Goal: Task Accomplishment & Management: Use online tool/utility

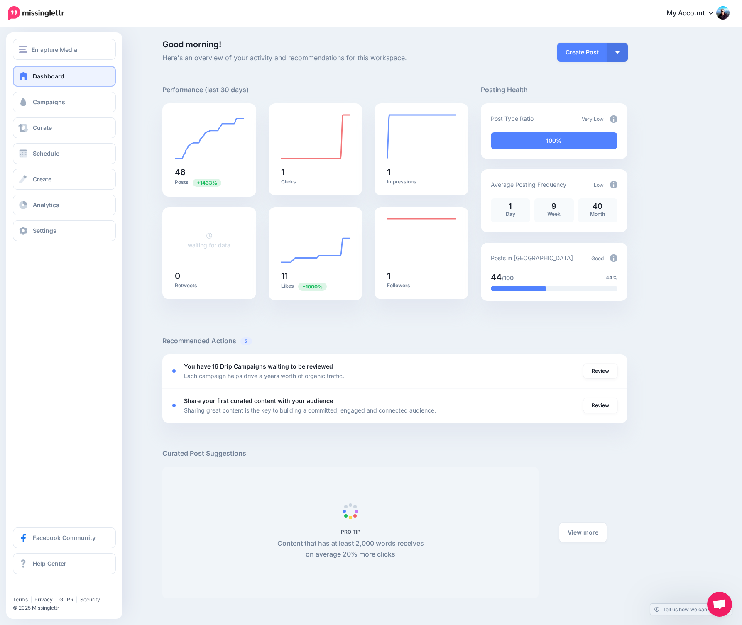
click at [16, 298] on div "Enrapture Media Enrapture.gg Enrapture Media Add Workspace Dashboard Campaigns …" at bounding box center [64, 325] width 116 height 586
click at [36, 103] on span "Campaigns" at bounding box center [49, 101] width 32 height 7
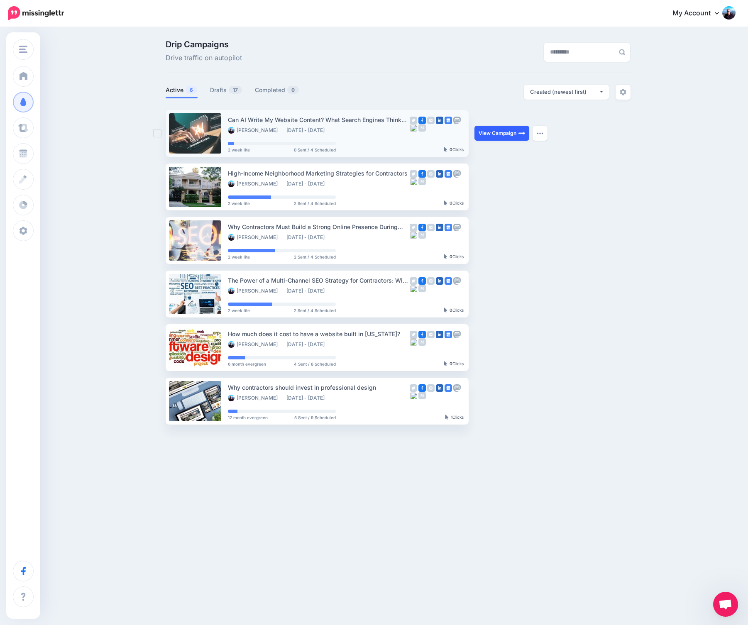
click at [508, 134] on link "View Campaign" at bounding box center [501, 133] width 55 height 15
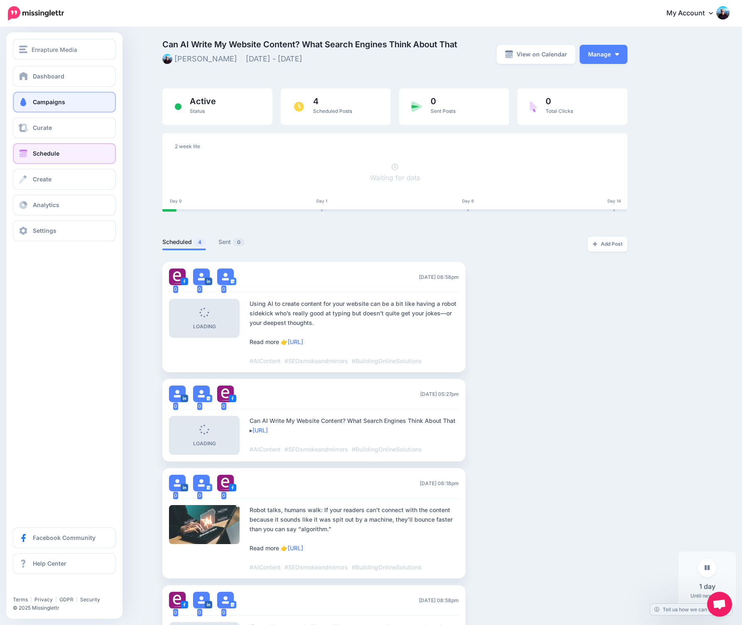
click at [49, 154] on span "Schedule" at bounding box center [46, 153] width 27 height 7
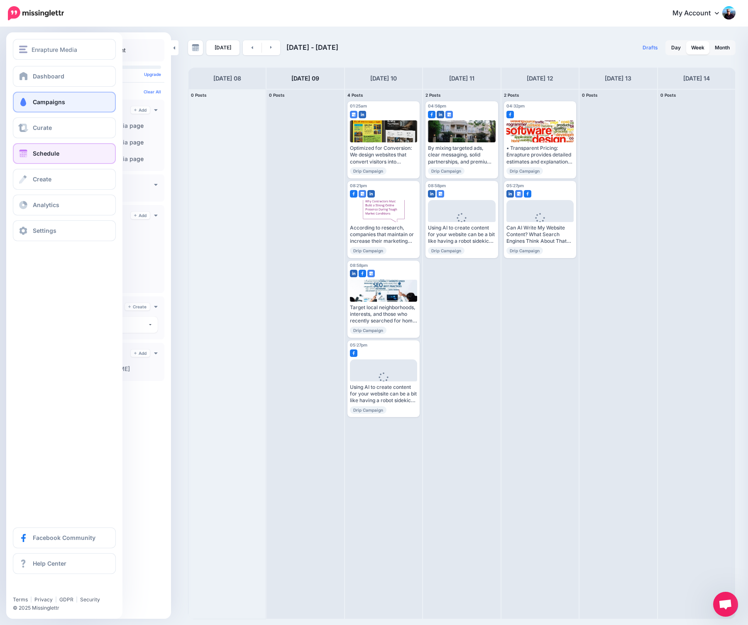
click at [59, 100] on span "Campaigns" at bounding box center [49, 101] width 32 height 7
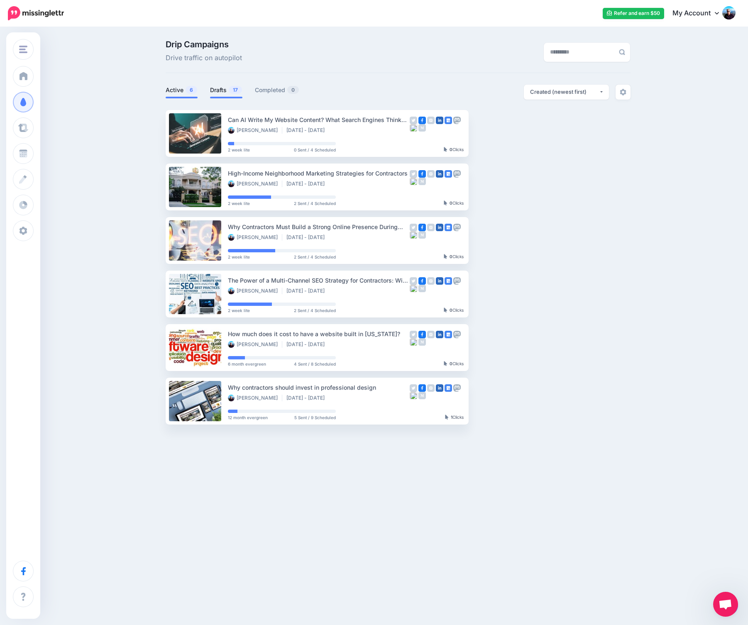
click at [219, 90] on link "Drafts 17" at bounding box center [226, 90] width 32 height 10
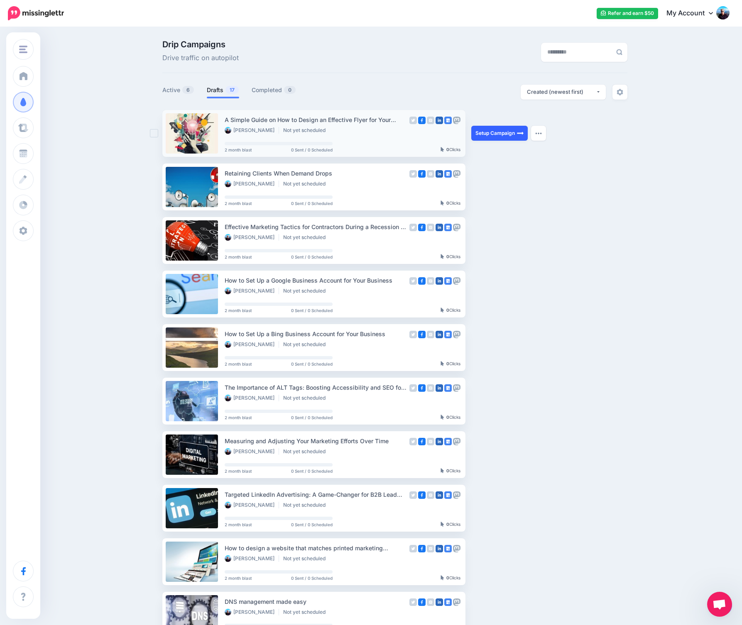
click at [487, 134] on link "Setup Campaign" at bounding box center [499, 133] width 56 height 15
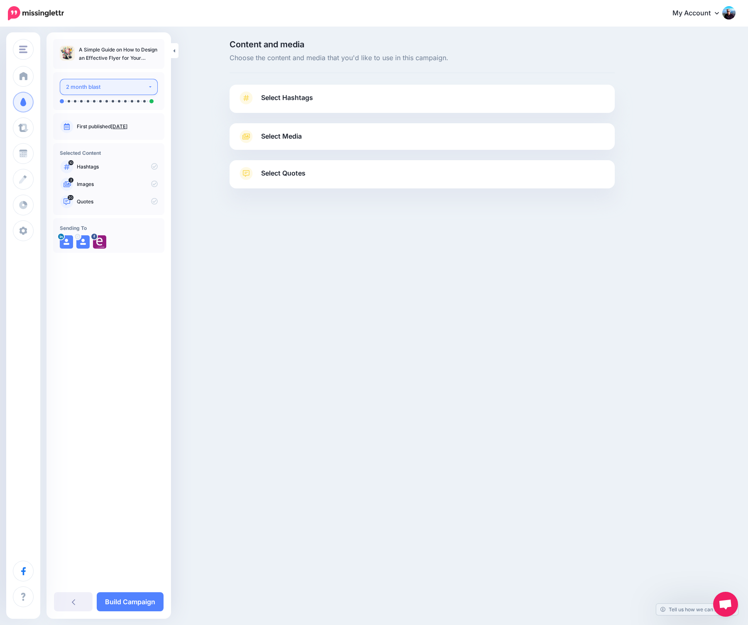
click at [129, 85] on div "2 month blast" at bounding box center [107, 87] width 82 height 10
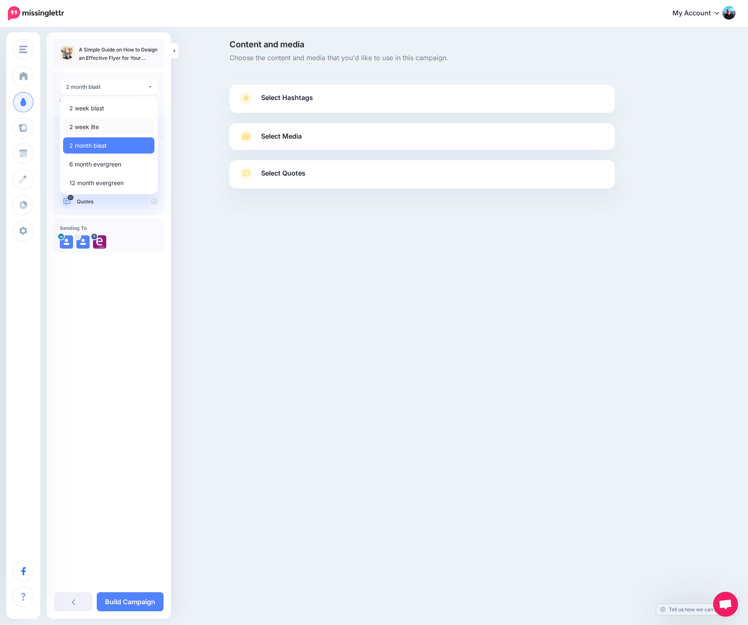
click at [124, 123] on link "2 week lite" at bounding box center [108, 127] width 91 height 16
select select "******"
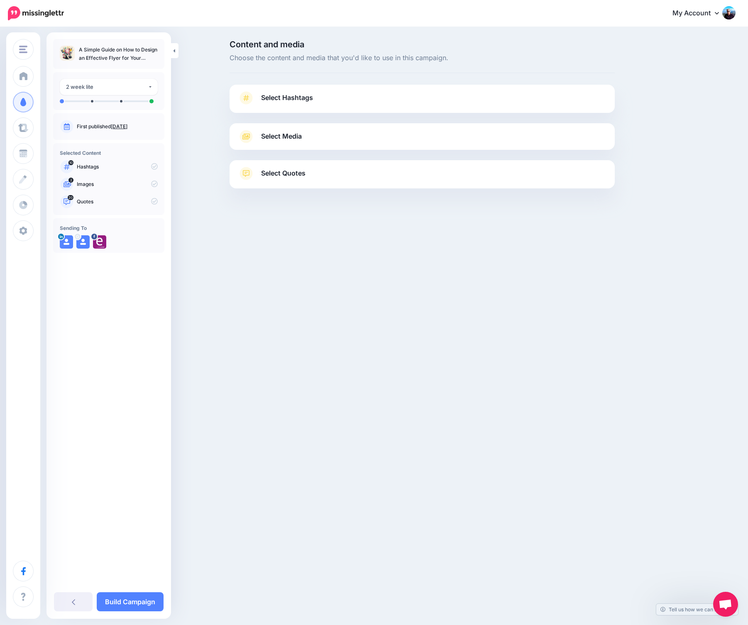
click at [319, 97] on link "Select Hashtags" at bounding box center [422, 102] width 368 height 22
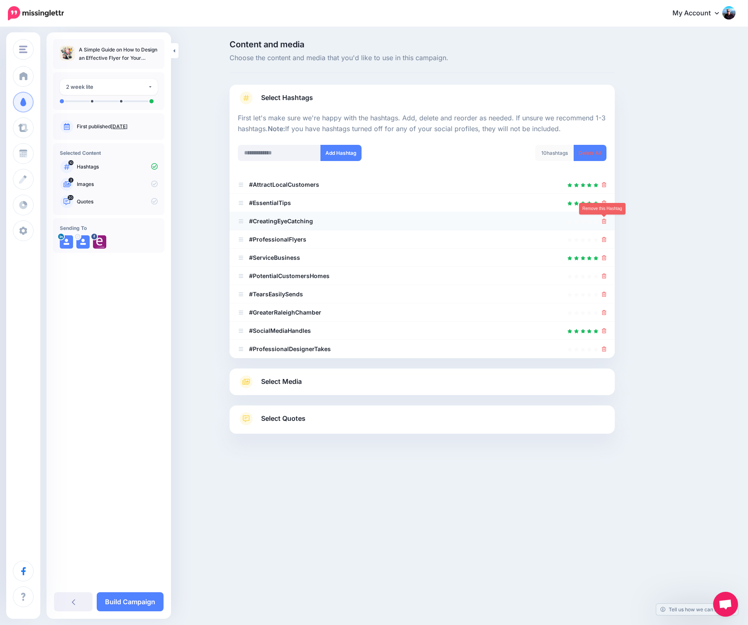
click at [604, 220] on icon at bounding box center [604, 221] width 5 height 5
click at [604, 292] on link at bounding box center [604, 293] width 5 height 7
click at [602, 277] on icon at bounding box center [604, 275] width 5 height 5
click at [605, 313] on icon at bounding box center [604, 312] width 5 height 5
click at [605, 350] on icon at bounding box center [604, 348] width 5 height 5
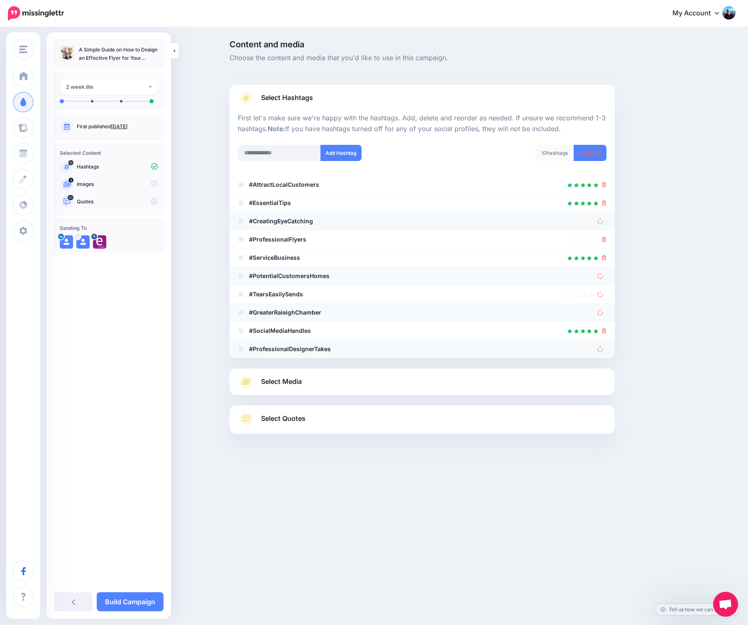
click at [362, 384] on link "Select Media" at bounding box center [422, 381] width 368 height 13
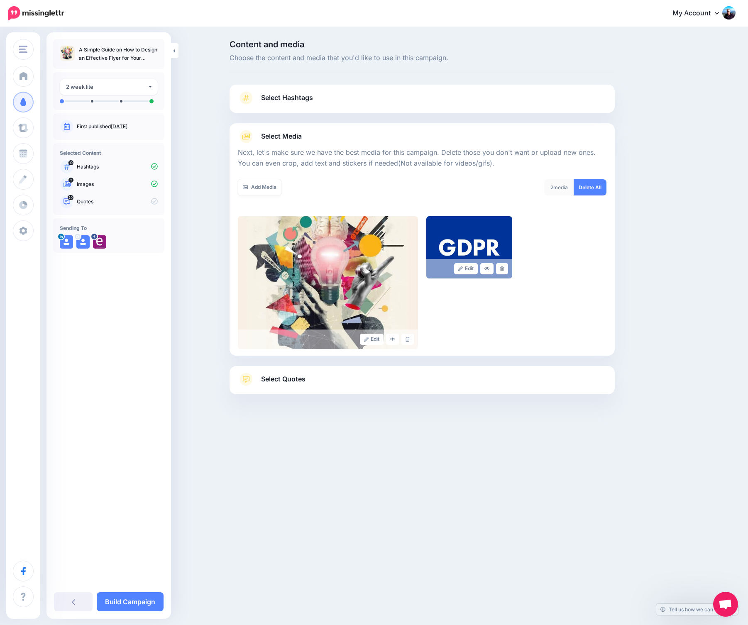
click at [375, 99] on link "Select Hashtags" at bounding box center [422, 102] width 368 height 22
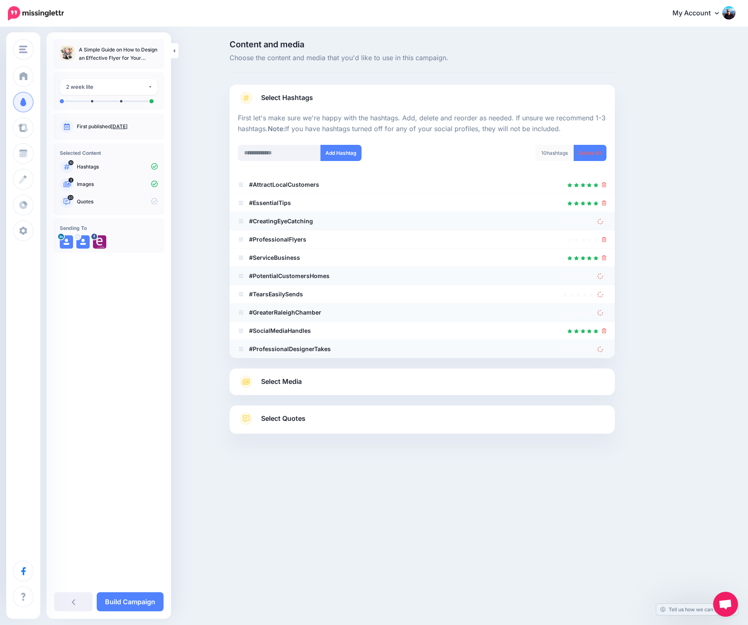
click at [371, 378] on link "Select Media" at bounding box center [422, 381] width 368 height 13
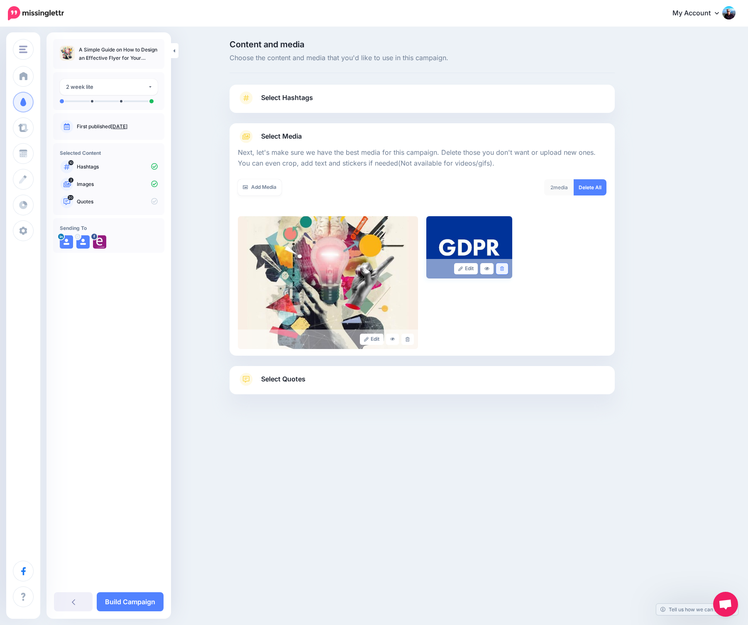
click at [502, 269] on icon at bounding box center [502, 268] width 4 height 5
click at [364, 104] on link "Select Hashtags" at bounding box center [422, 102] width 368 height 22
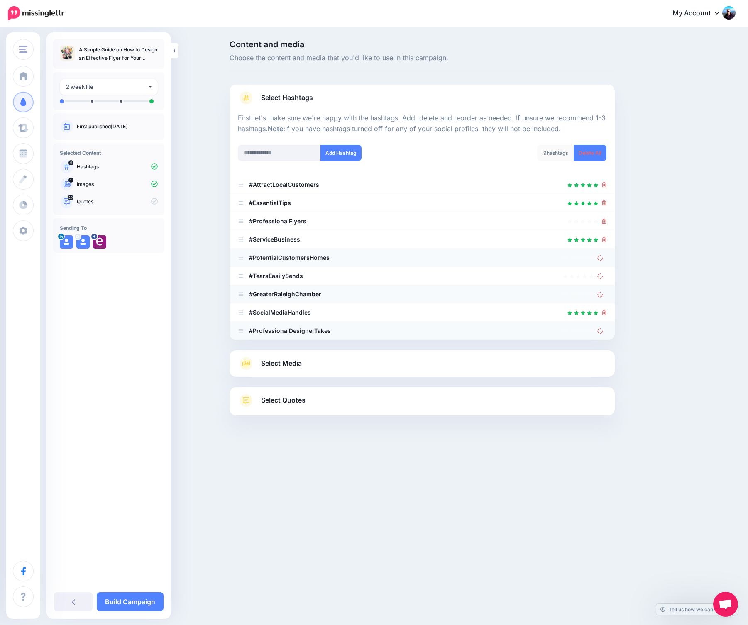
click at [415, 366] on link "Select Media" at bounding box center [422, 363] width 368 height 13
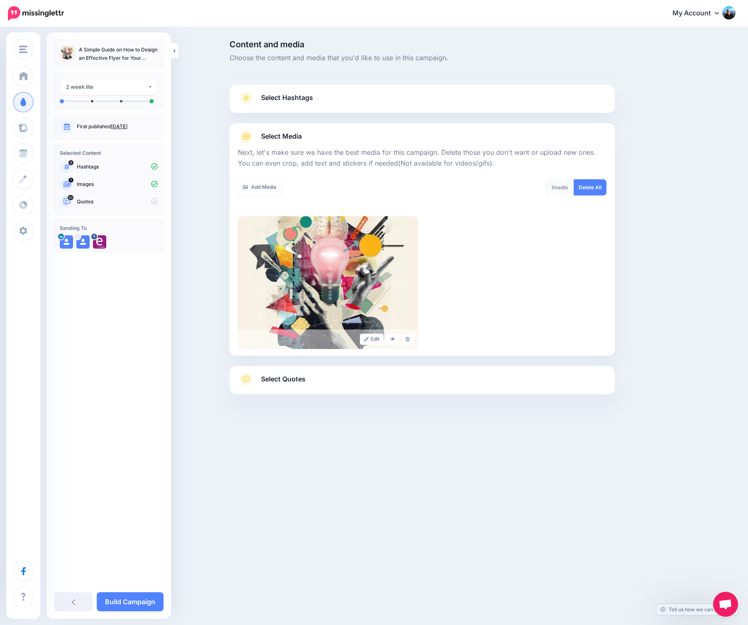
click at [420, 366] on div at bounding box center [421, 361] width 385 height 10
click at [362, 96] on link "Select Hashtags" at bounding box center [422, 102] width 368 height 22
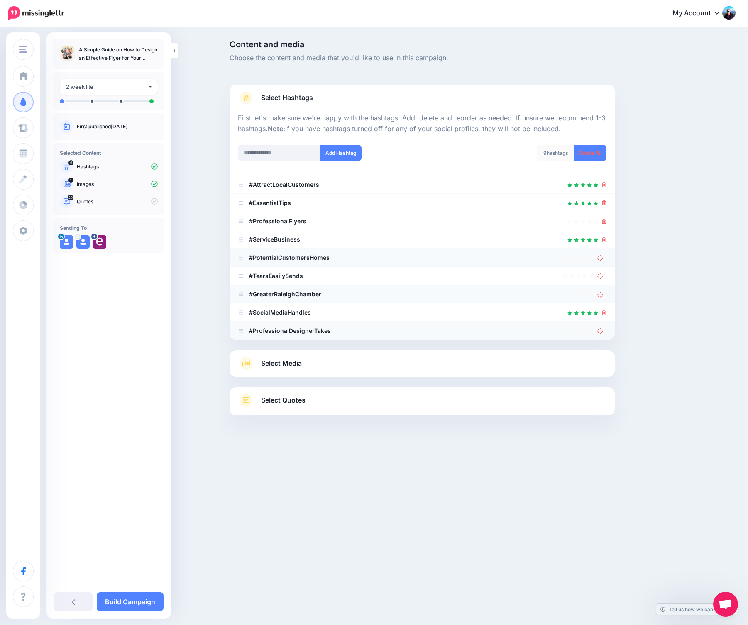
click at [372, 402] on link "Select Quotes" at bounding box center [422, 405] width 368 height 22
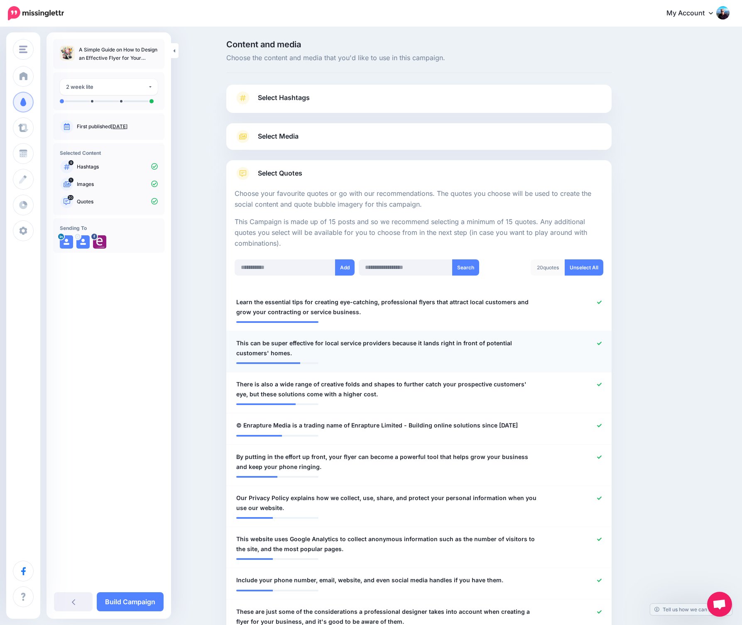
click at [600, 344] on icon at bounding box center [599, 342] width 5 height 3
click at [601, 425] on icon at bounding box center [599, 425] width 5 height 5
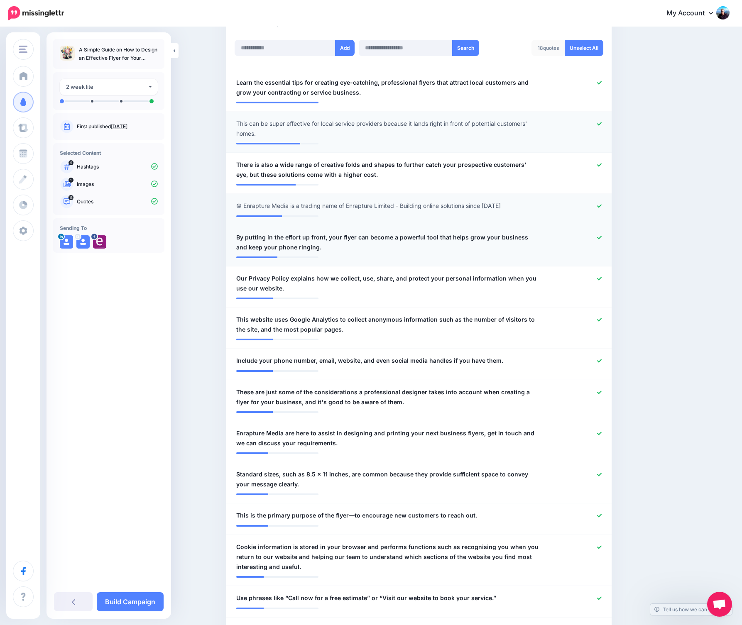
scroll to position [246, 0]
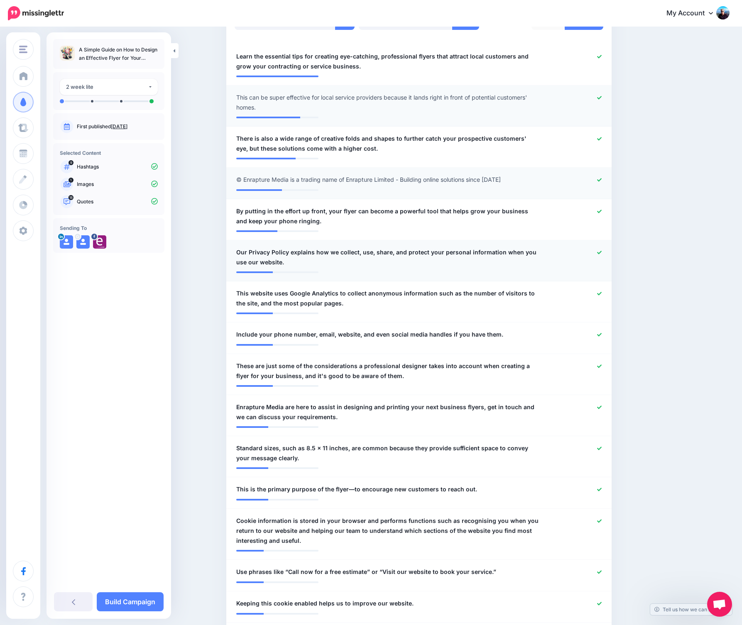
click at [600, 251] on icon at bounding box center [599, 252] width 5 height 5
click at [601, 295] on icon at bounding box center [599, 293] width 5 height 5
click at [601, 334] on icon at bounding box center [599, 334] width 5 height 3
click at [601, 408] on icon at bounding box center [599, 407] width 5 height 5
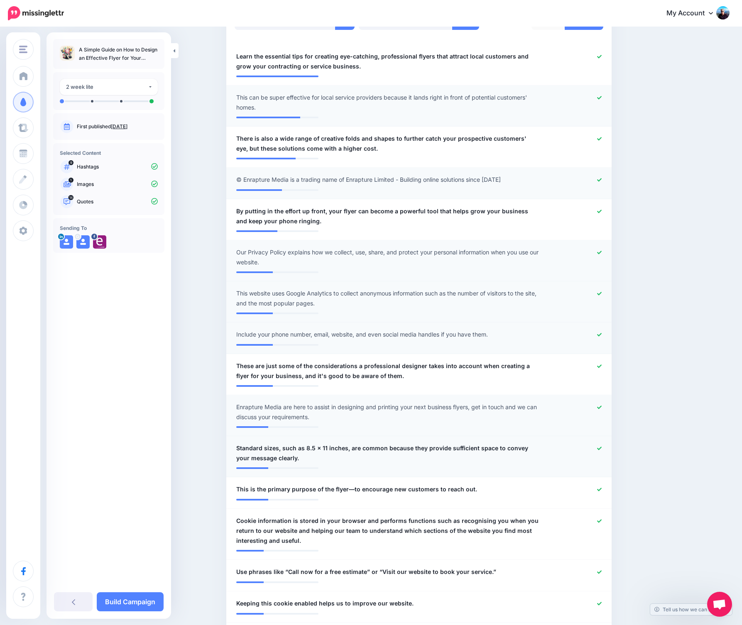
click at [601, 449] on icon at bounding box center [599, 448] width 5 height 5
click at [601, 492] on icon at bounding box center [599, 489] width 5 height 5
click at [601, 521] on icon at bounding box center [599, 521] width 5 height 5
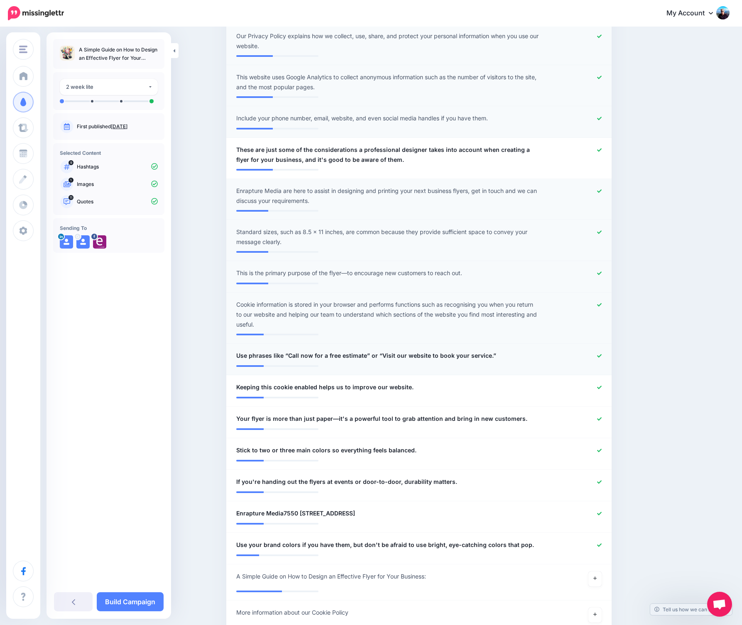
scroll to position [465, 0]
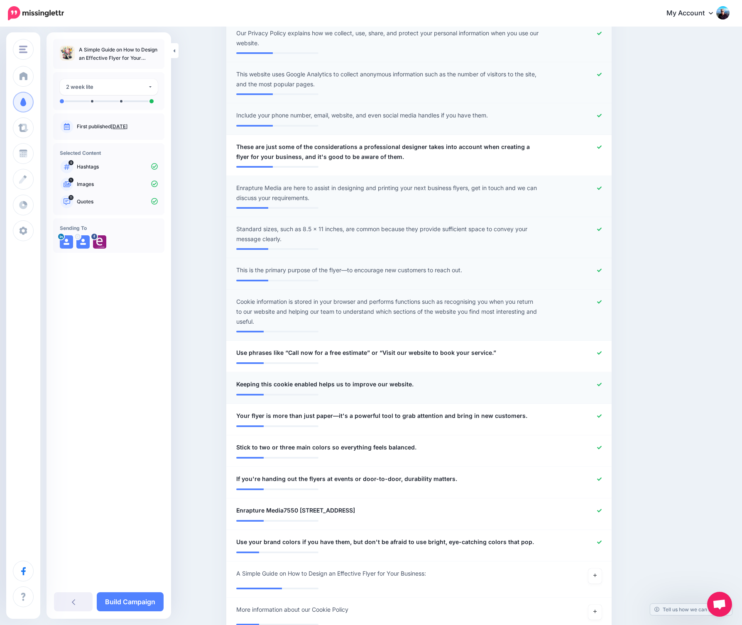
click at [601, 385] on icon at bounding box center [599, 384] width 5 height 5
click at [601, 449] on icon at bounding box center [599, 447] width 5 height 3
click at [601, 511] on icon at bounding box center [599, 510] width 5 height 5
click at [601, 541] on link at bounding box center [599, 542] width 5 height 6
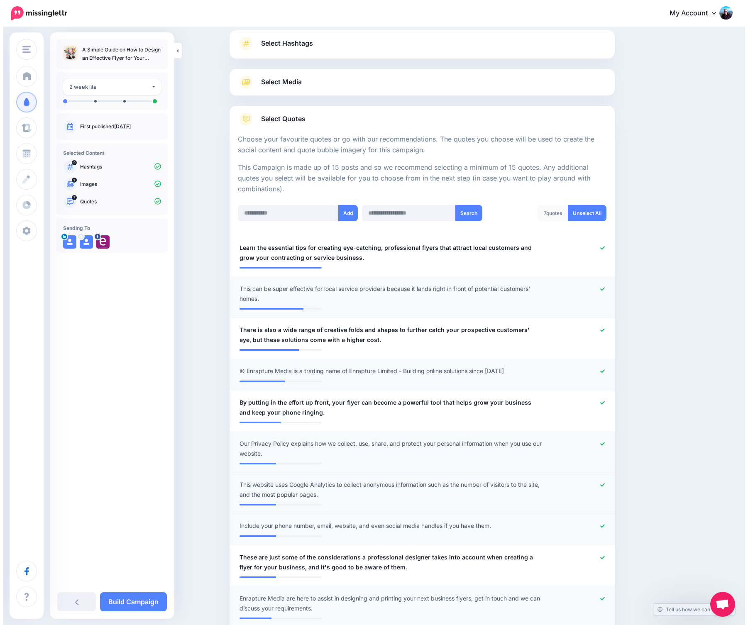
scroll to position [0, 0]
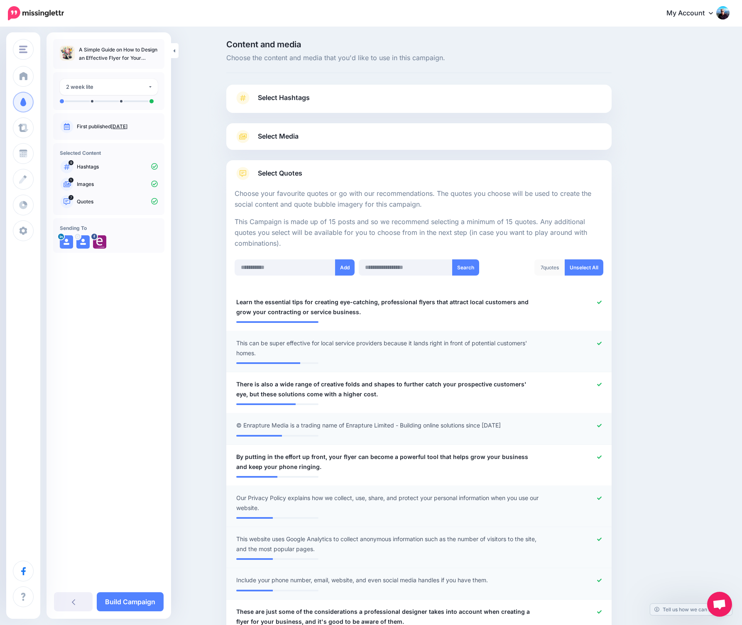
click at [298, 88] on div "Select Hashtags First let's make sure we're happy with the hashtags. Add, delet…" at bounding box center [418, 99] width 385 height 28
click at [303, 96] on span "Select Hashtags" at bounding box center [284, 97] width 52 height 11
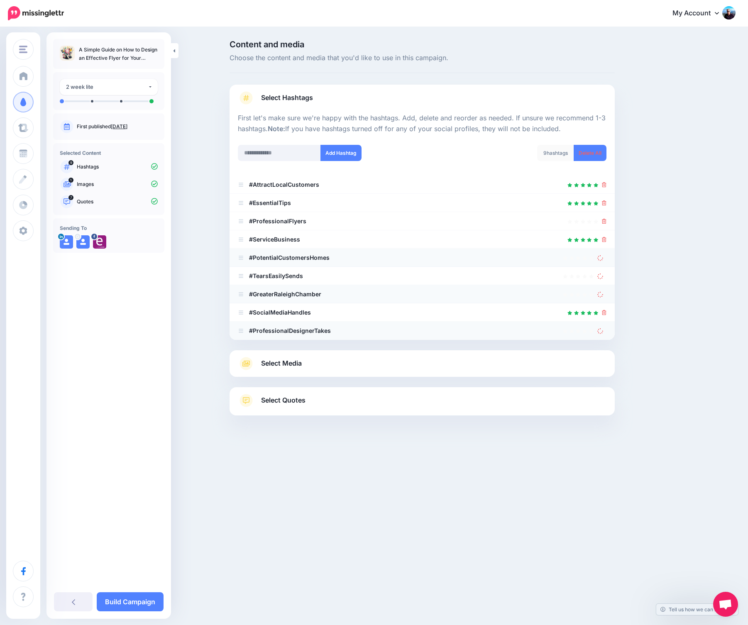
click at [212, 153] on div "Content and media Choose the content and media that you'd like to use in this c…" at bounding box center [374, 249] width 748 height 442
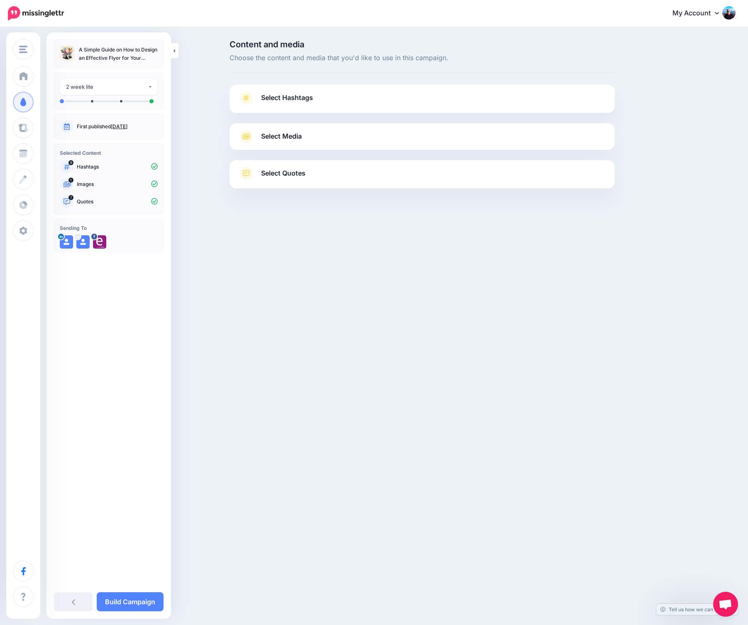
click at [317, 98] on link "Select Hashtags" at bounding box center [422, 102] width 368 height 22
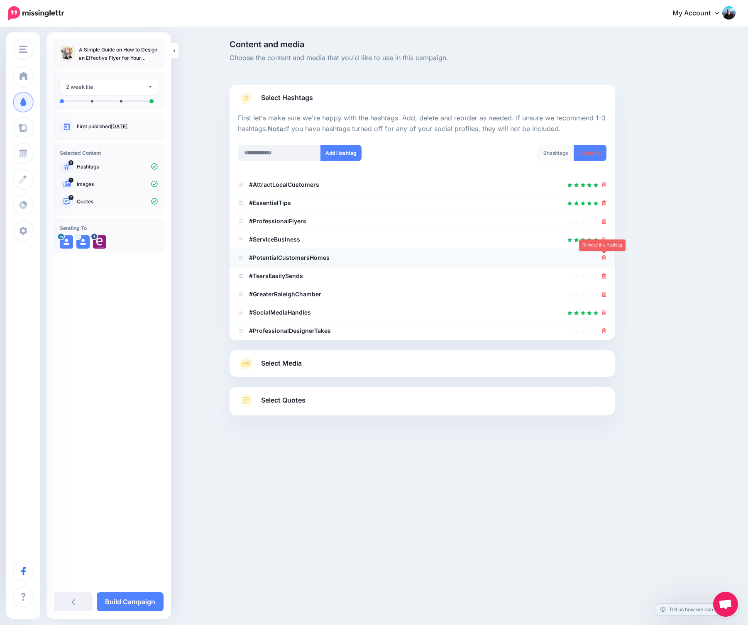
click at [603, 259] on icon at bounding box center [604, 257] width 5 height 5
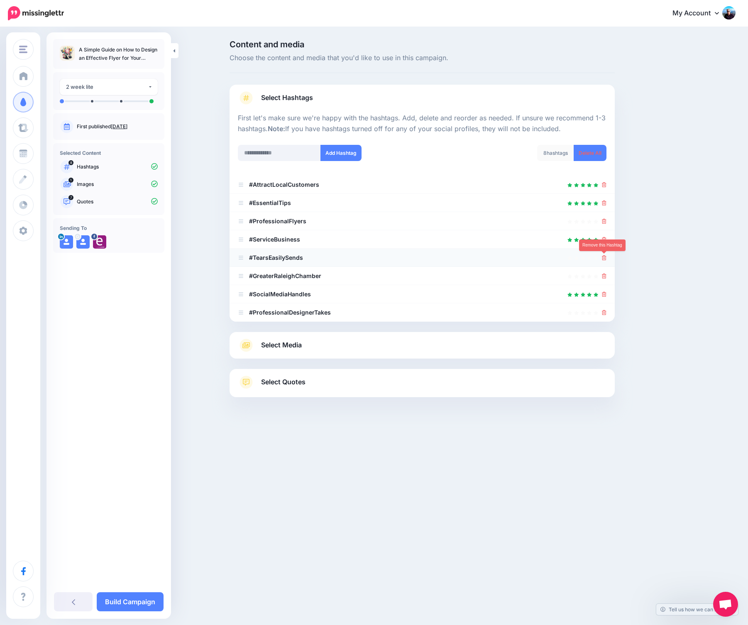
click at [603, 259] on icon at bounding box center [604, 257] width 5 height 5
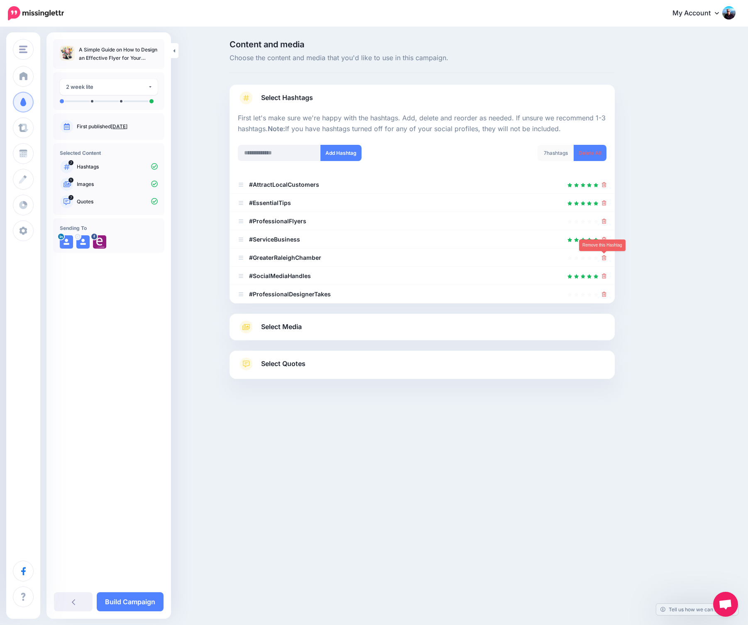
click at [603, 259] on icon at bounding box center [604, 257] width 5 height 5
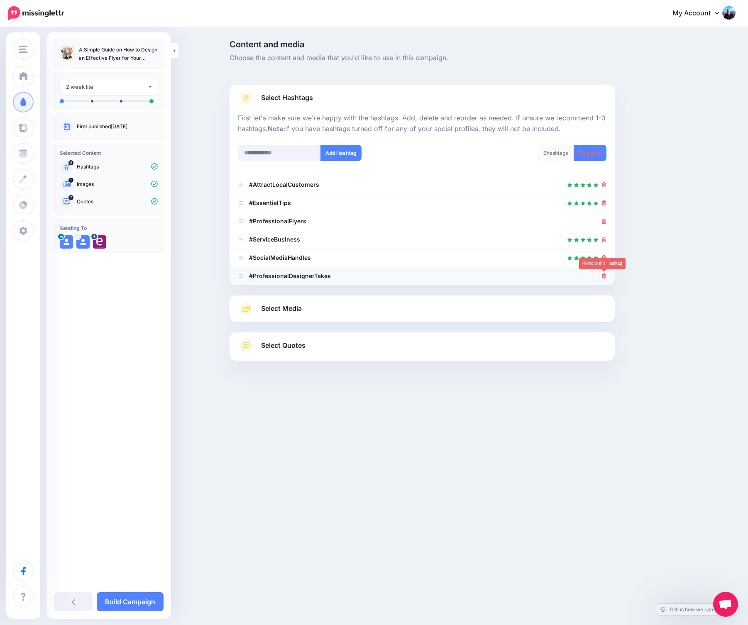
click at [604, 275] on icon at bounding box center [604, 275] width 5 height 5
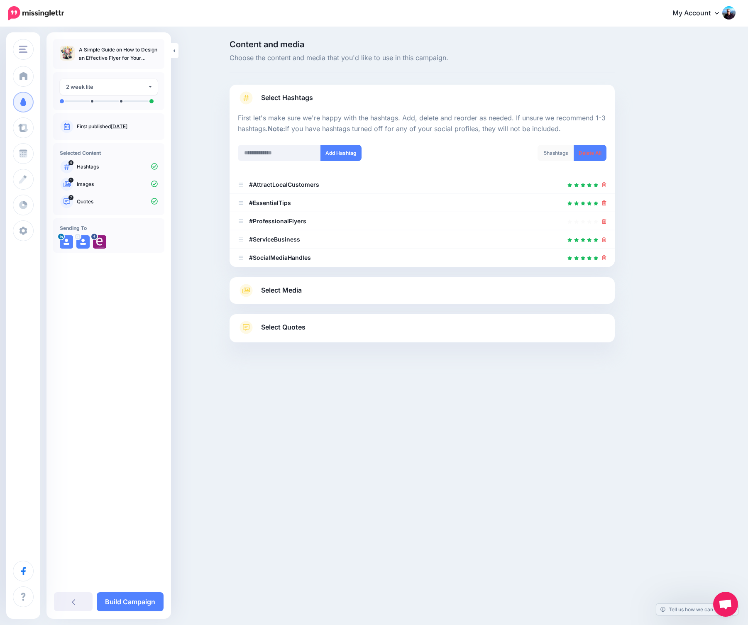
click at [334, 295] on link "Select Media" at bounding box center [422, 290] width 368 height 13
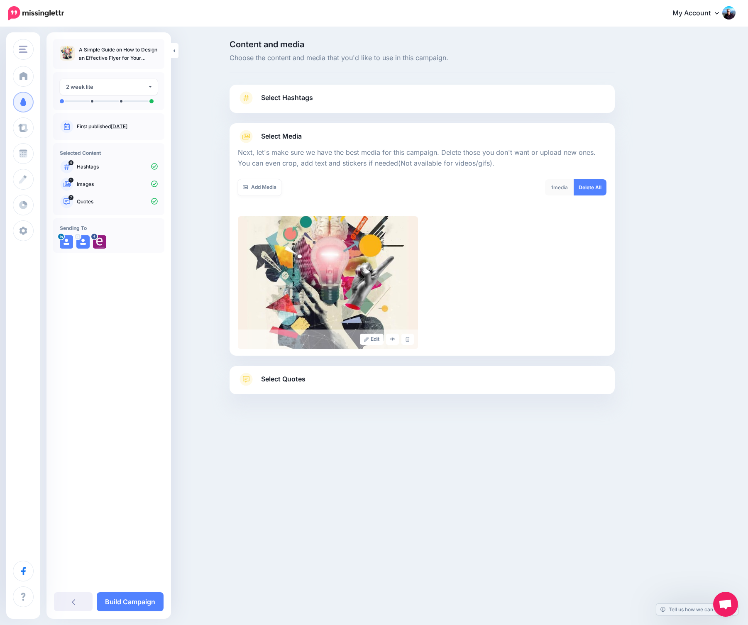
click at [419, 378] on link "Select Quotes" at bounding box center [422, 384] width 368 height 22
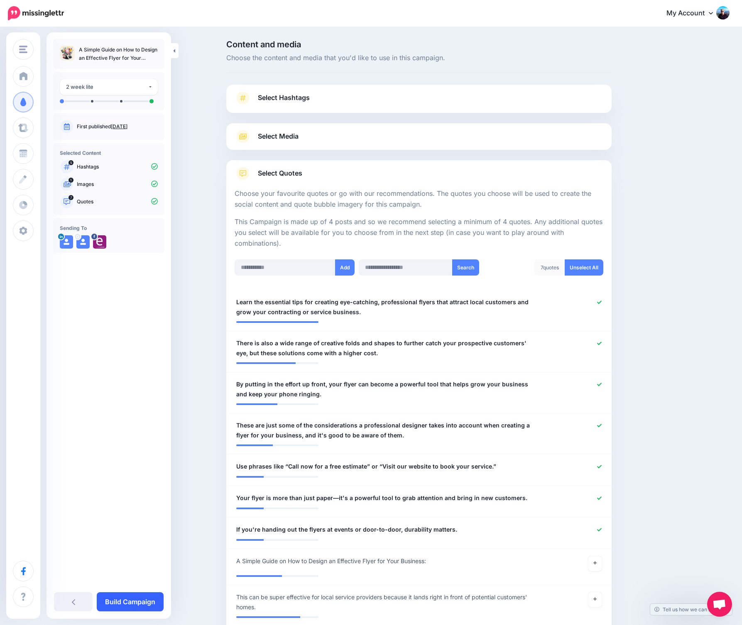
click at [134, 597] on link "Build Campaign" at bounding box center [130, 601] width 67 height 19
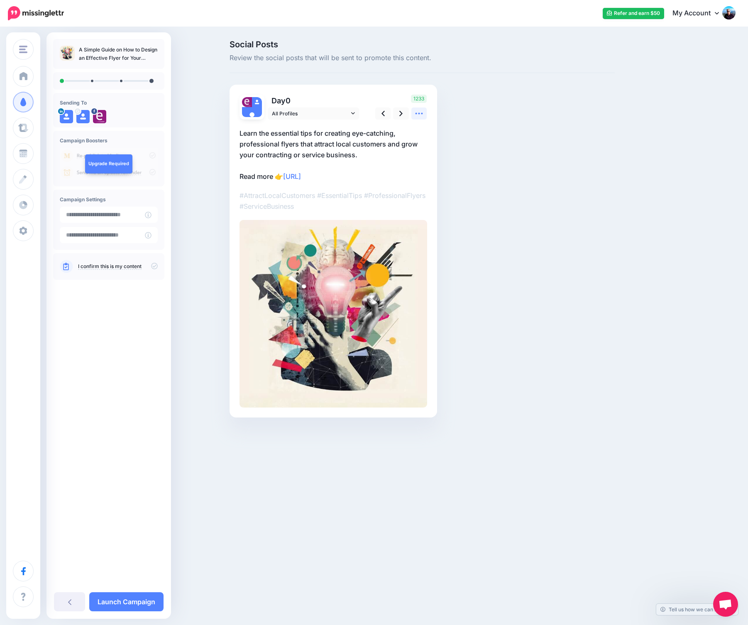
click at [422, 112] on icon at bounding box center [419, 113] width 9 height 9
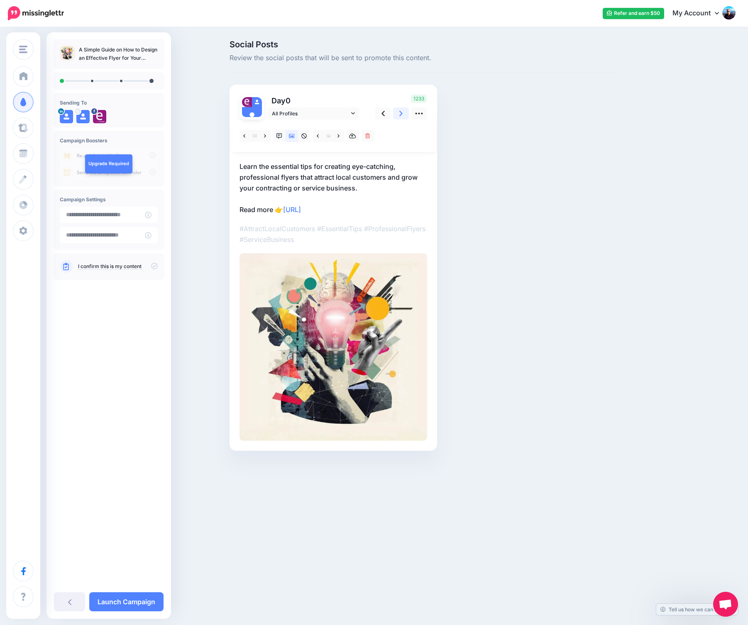
click at [400, 115] on icon at bounding box center [400, 113] width 3 height 9
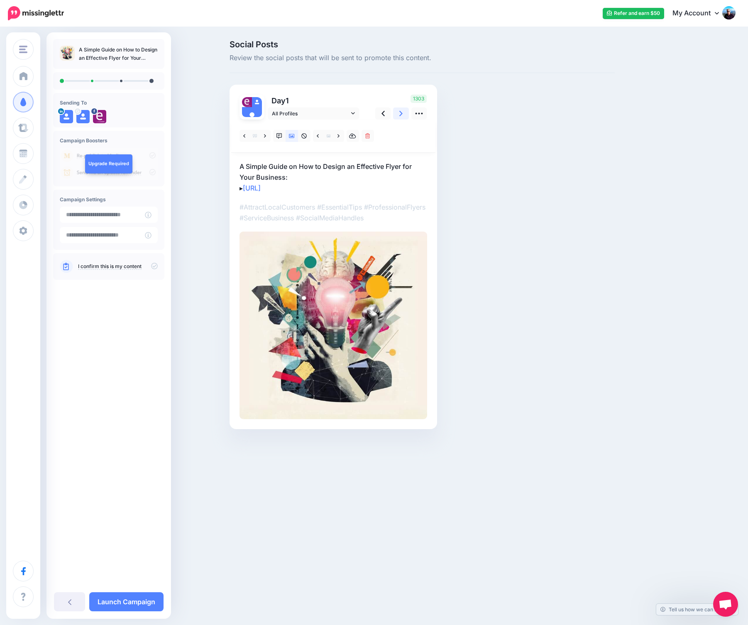
click at [399, 112] on link at bounding box center [401, 113] width 16 height 12
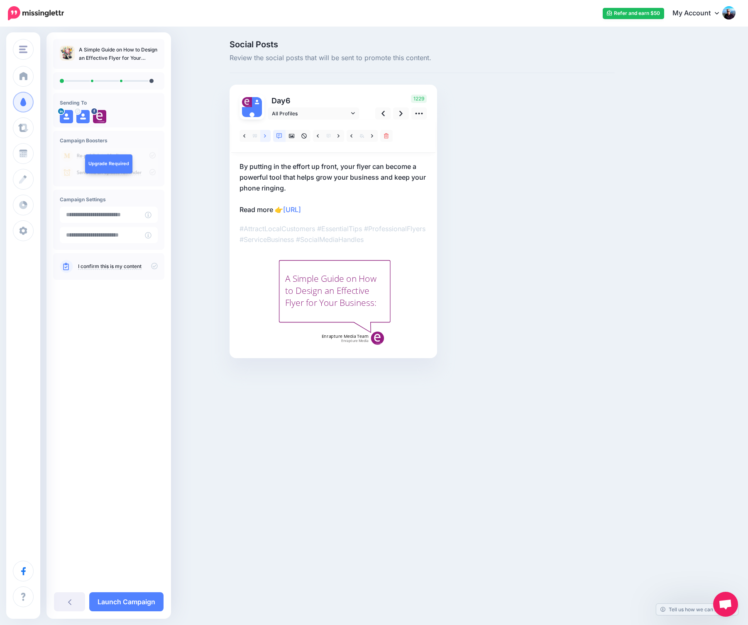
click at [264, 137] on link at bounding box center [265, 136] width 10 height 12
click at [267, 136] on link at bounding box center [265, 136] width 10 height 12
click at [398, 113] on link at bounding box center [401, 113] width 16 height 12
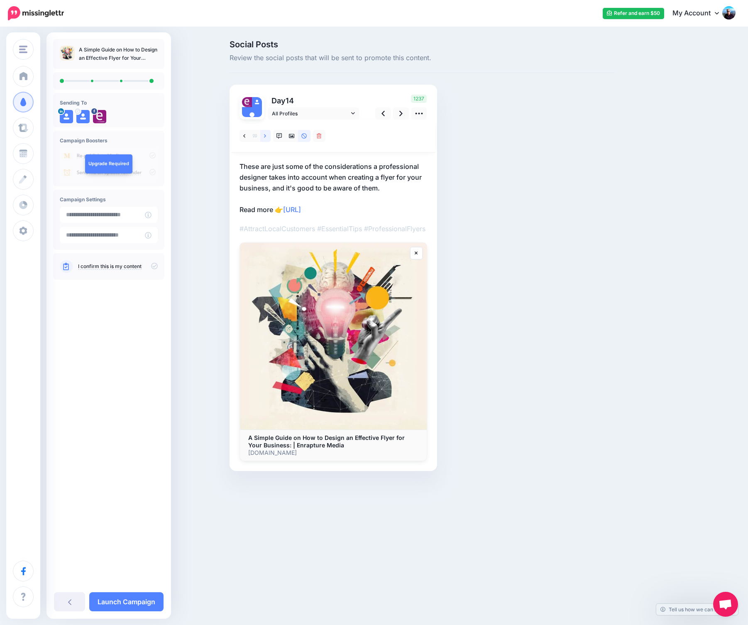
click at [266, 135] on icon at bounding box center [265, 136] width 2 height 6
click at [265, 134] on icon at bounding box center [265, 136] width 2 height 6
click at [397, 113] on link at bounding box center [401, 113] width 16 height 12
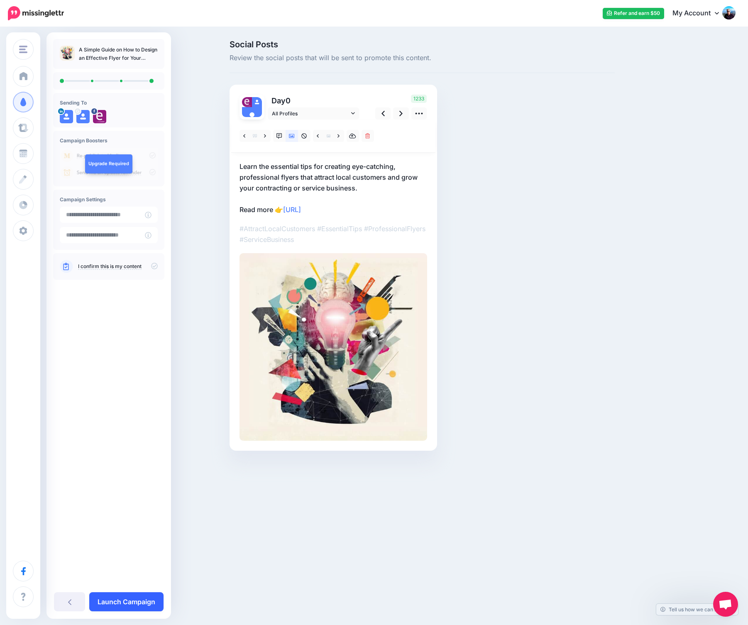
click at [148, 598] on link "Launch Campaign" at bounding box center [126, 601] width 74 height 19
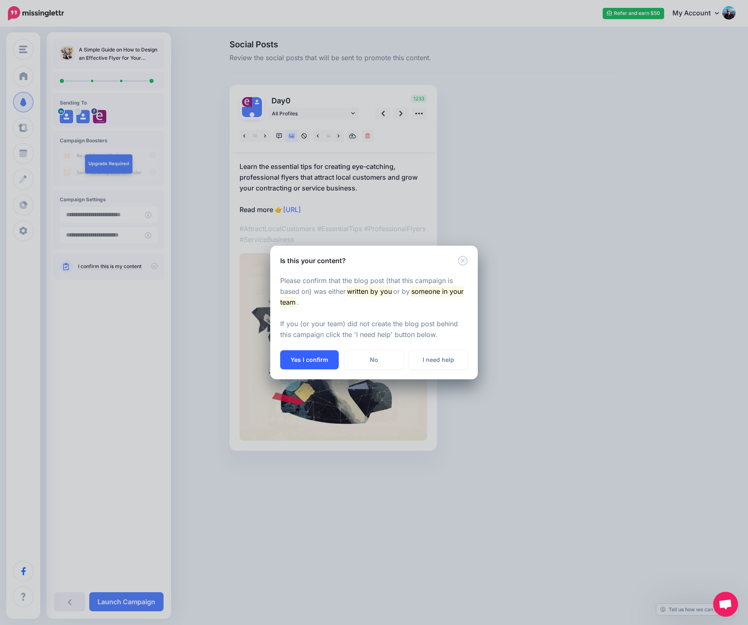
click at [314, 360] on button "Yes I confirm" at bounding box center [309, 359] width 59 height 19
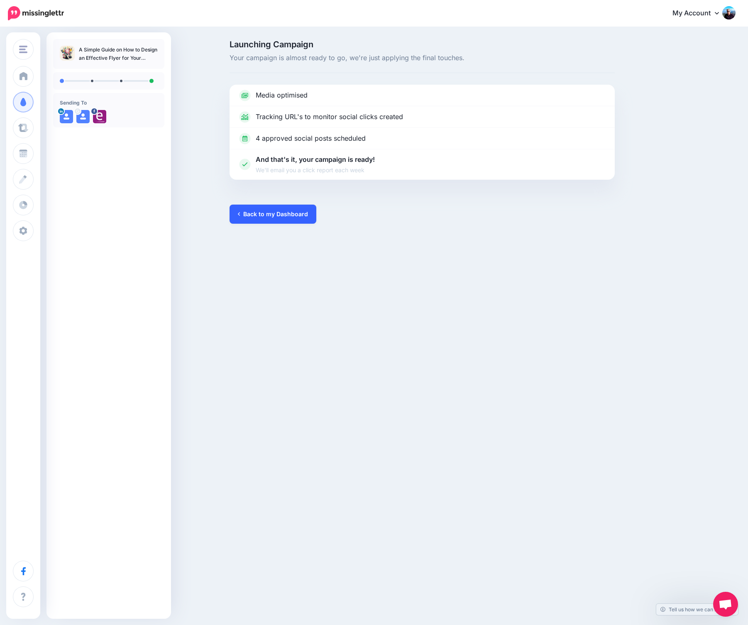
click at [266, 208] on link "Back to my Dashboard" at bounding box center [272, 214] width 87 height 19
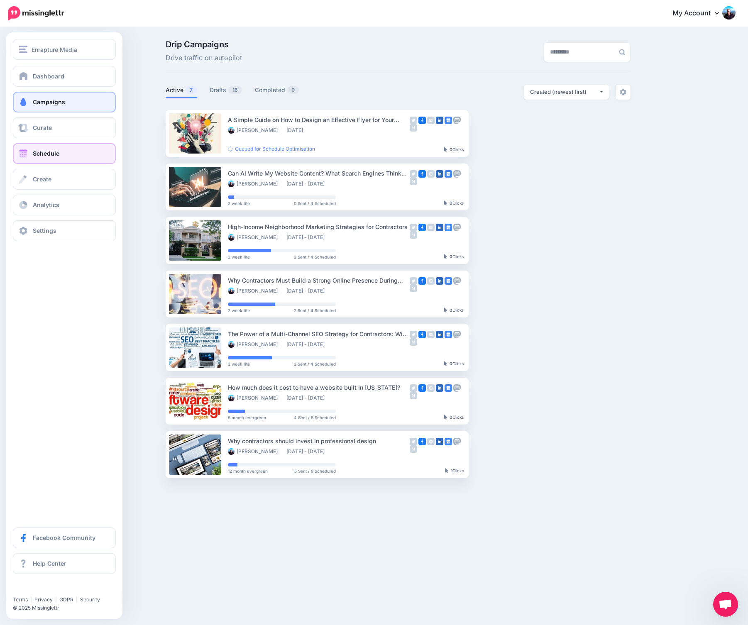
click at [41, 150] on link "Schedule" at bounding box center [64, 153] width 103 height 21
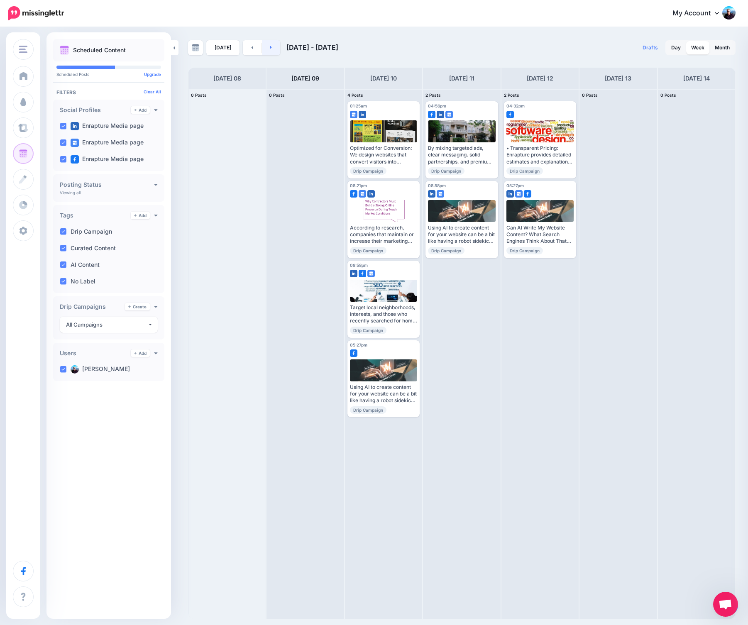
click at [267, 47] on link at bounding box center [271, 47] width 19 height 15
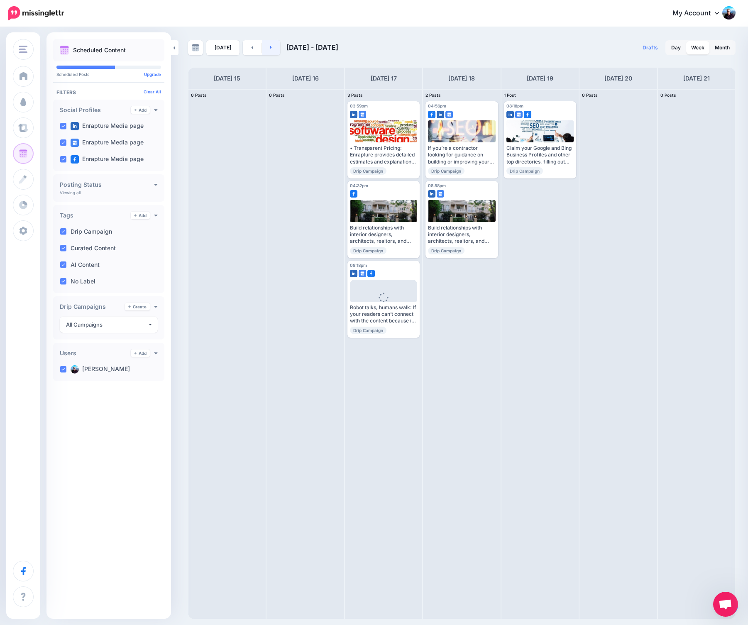
click at [267, 47] on link at bounding box center [271, 47] width 19 height 15
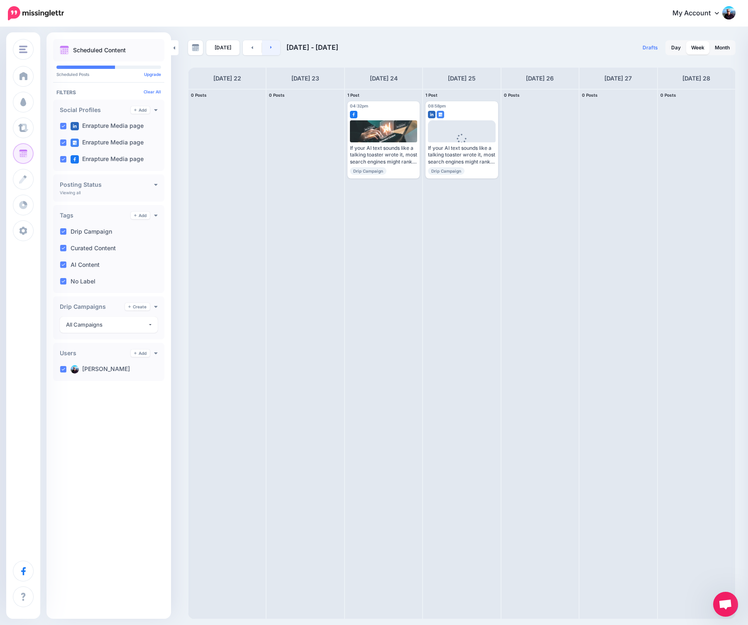
click at [267, 47] on link at bounding box center [271, 47] width 19 height 15
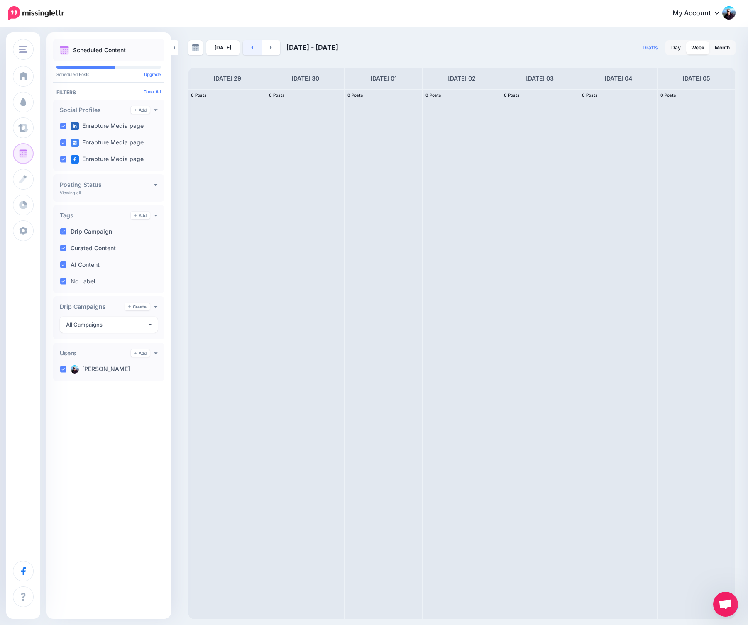
click at [251, 48] on link at bounding box center [252, 47] width 19 height 15
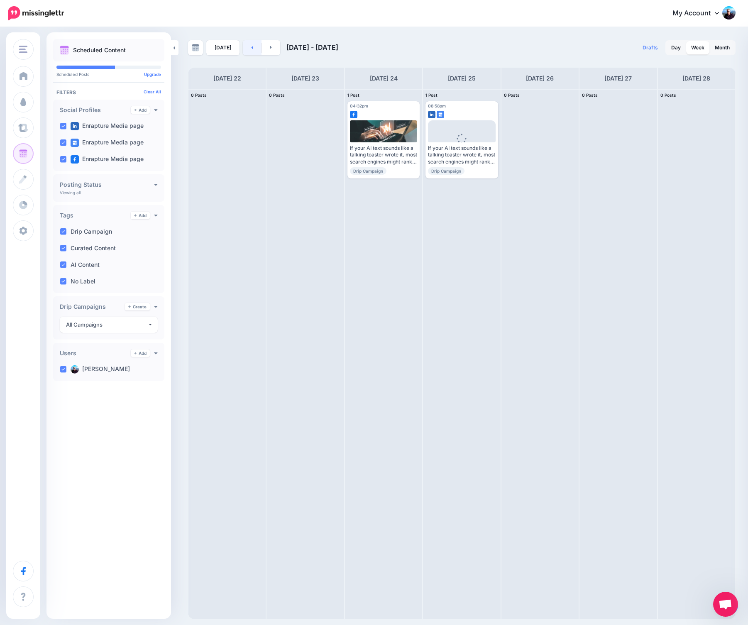
click at [251, 48] on link at bounding box center [252, 47] width 19 height 15
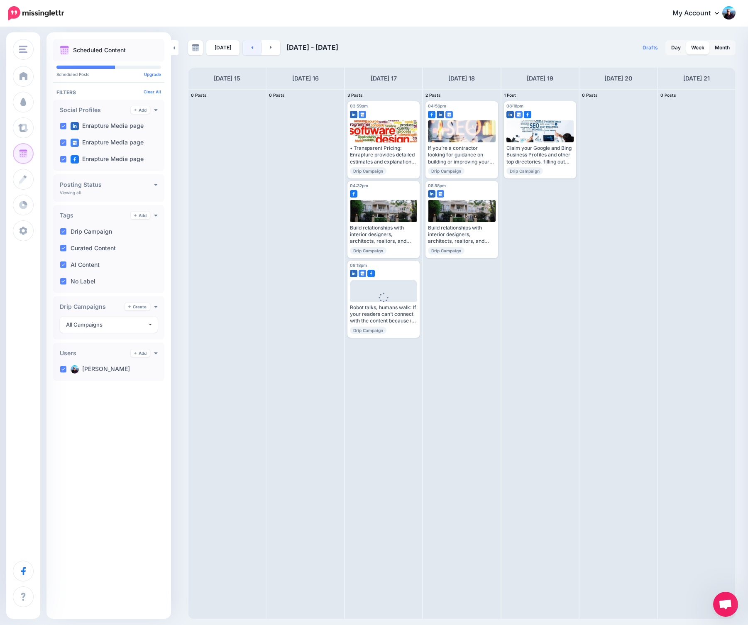
click at [251, 48] on link at bounding box center [252, 47] width 19 height 15
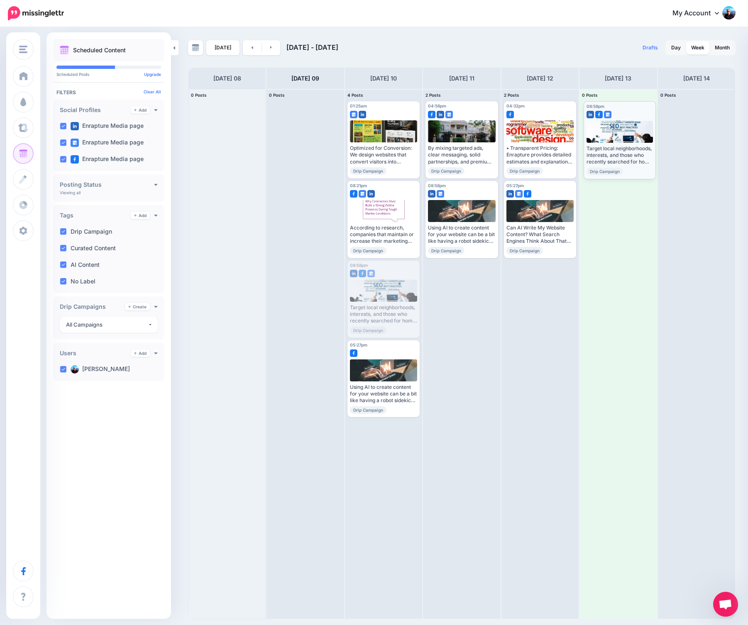
drag, startPoint x: 384, startPoint y: 267, endPoint x: 620, endPoint y: 107, distance: 284.8
click at [620, 107] on body "My Account Dashboard My Account Billing Logout" at bounding box center [374, 312] width 748 height 625
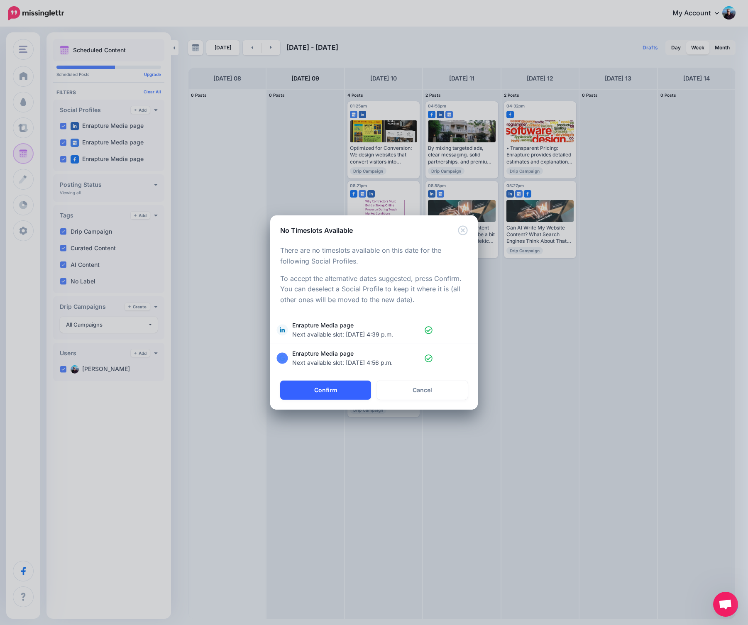
click at [349, 388] on button "Confirm" at bounding box center [325, 390] width 91 height 19
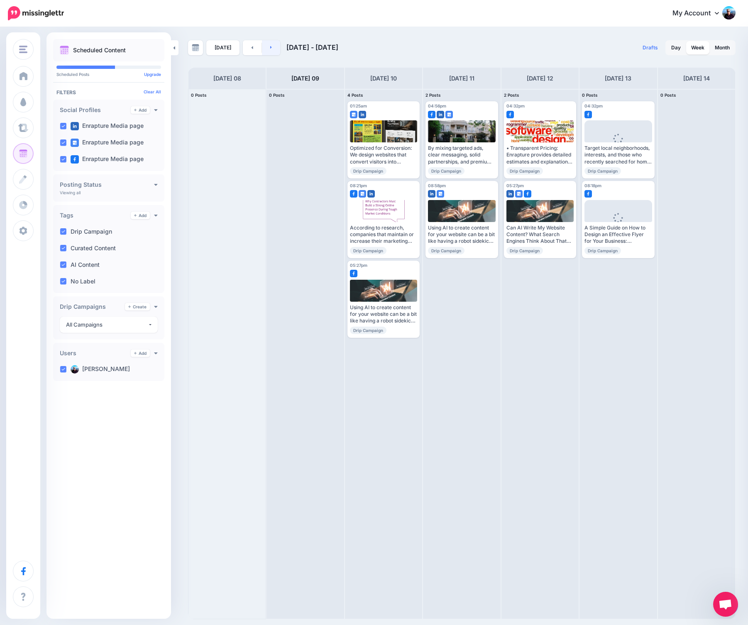
click at [271, 49] on link at bounding box center [271, 47] width 19 height 15
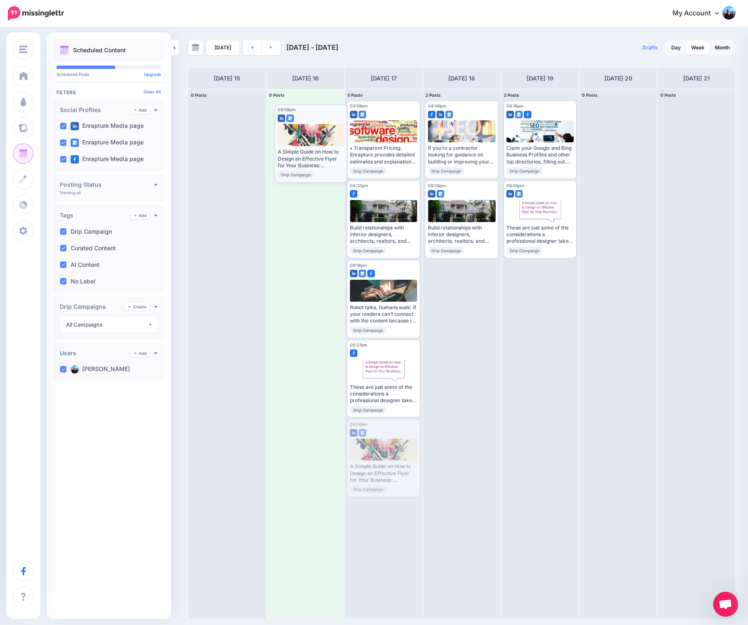
drag, startPoint x: 388, startPoint y: 424, endPoint x: 315, endPoint y: 109, distance: 323.2
click at [315, 109] on body "My Account Dashboard My Account Billing Logout" at bounding box center [374, 312] width 748 height 625
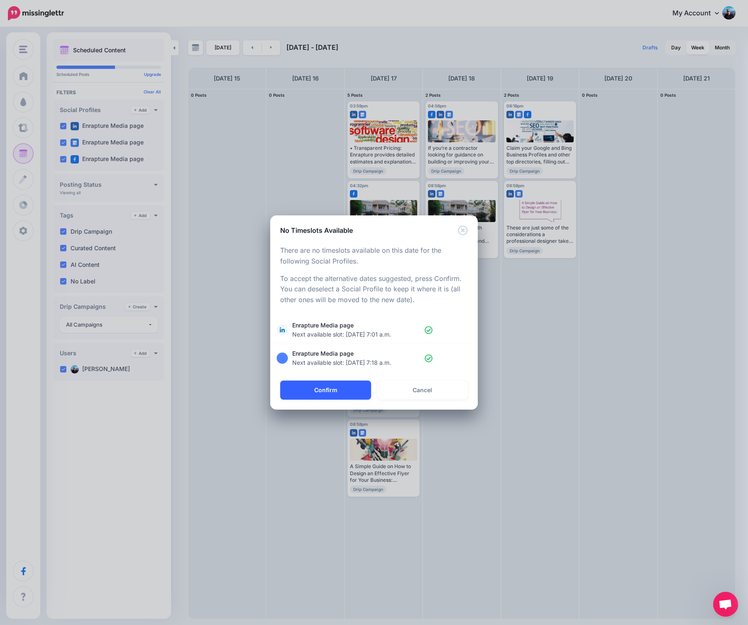
click at [324, 389] on button "Confirm" at bounding box center [325, 390] width 91 height 19
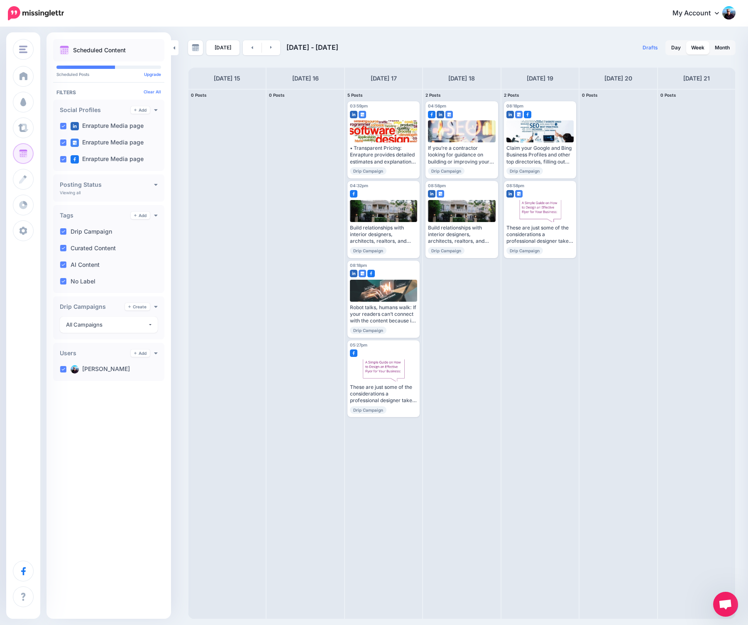
click at [385, 23] on div "My Account Dashboard My Account Billing Facebook Community Help Center Affiliat…" at bounding box center [404, 13] width 661 height 20
